Goal: Navigation & Orientation: Find specific page/section

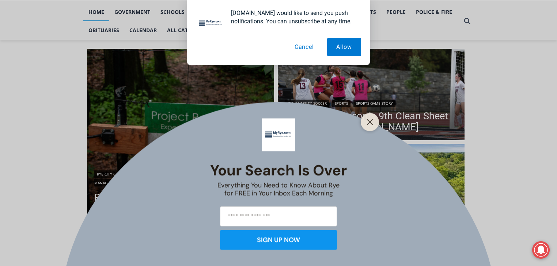
click at [301, 50] on button "Cancel" at bounding box center [304, 47] width 38 height 18
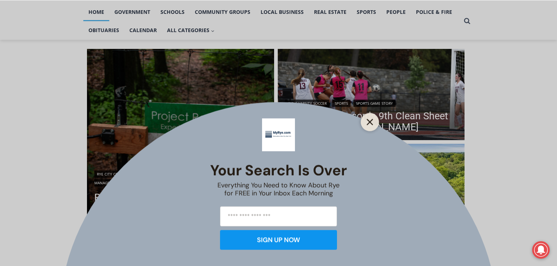
click at [364, 119] on button "Close" at bounding box center [369, 122] width 10 height 10
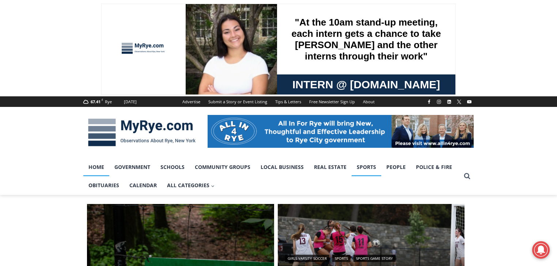
click at [365, 169] on link "Sports" at bounding box center [366, 167] width 30 height 18
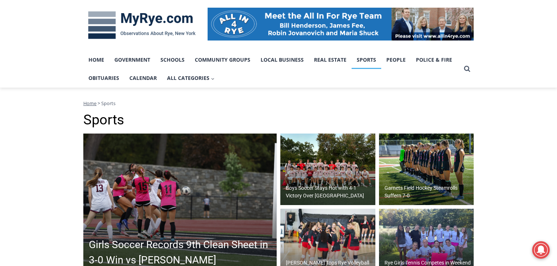
scroll to position [38, 0]
